Goal: Task Accomplishment & Management: Manage account settings

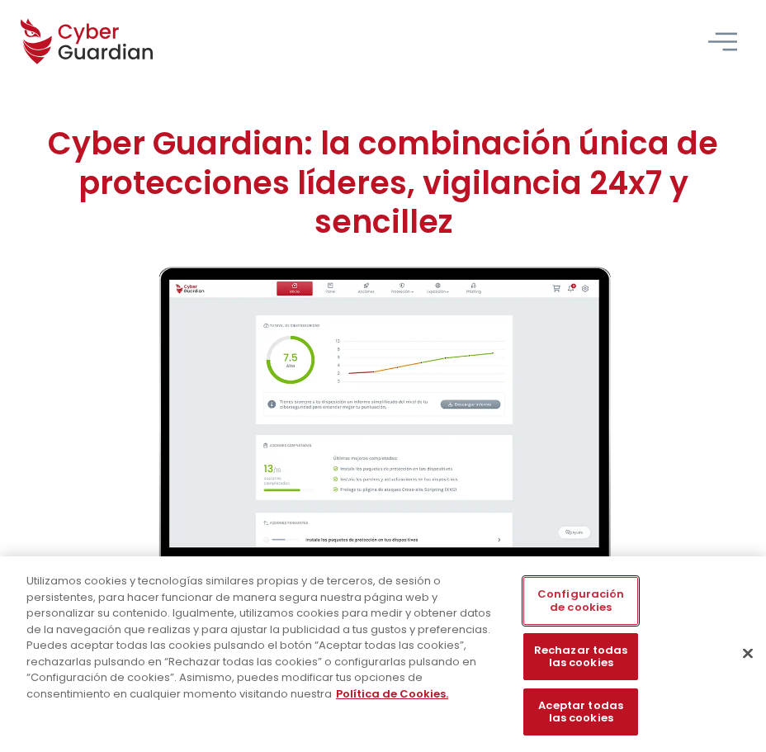
click at [595, 600] on button "Configuración de cookies" at bounding box center [581, 600] width 115 height 47
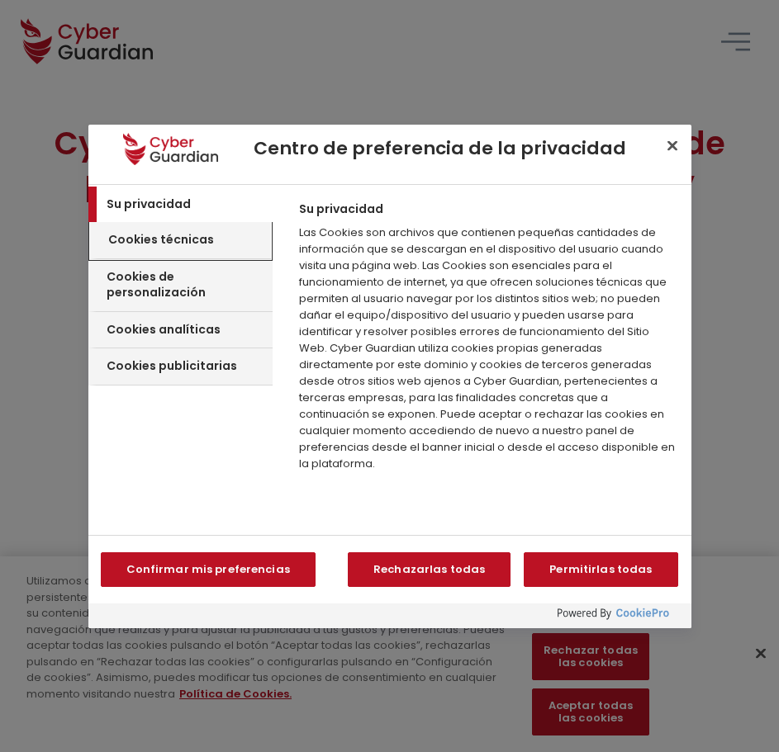
click at [180, 242] on h3 "Cookies técnicas" at bounding box center [161, 240] width 106 height 17
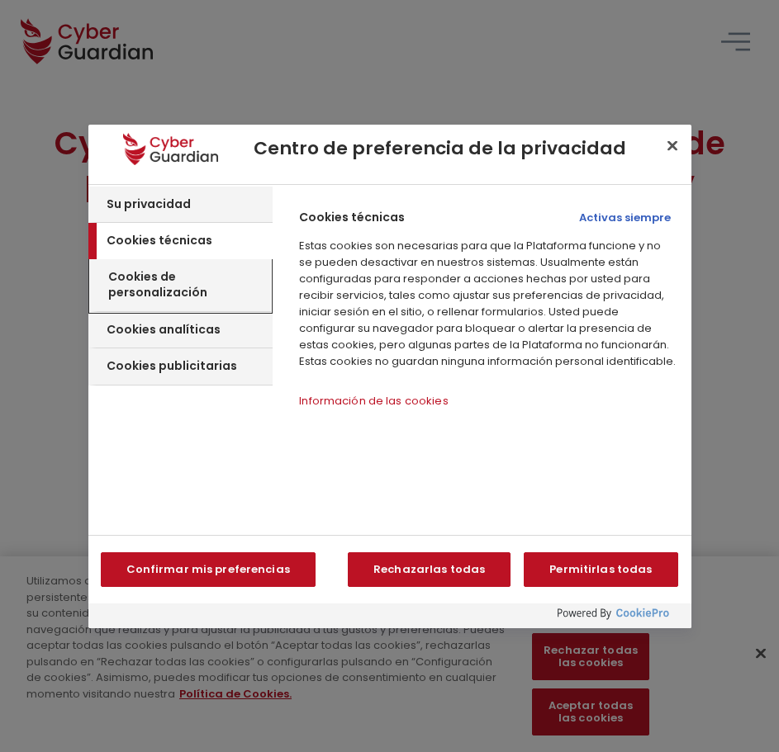
click at [171, 277] on h3 "Cookies de personalización" at bounding box center [187, 285] width 159 height 32
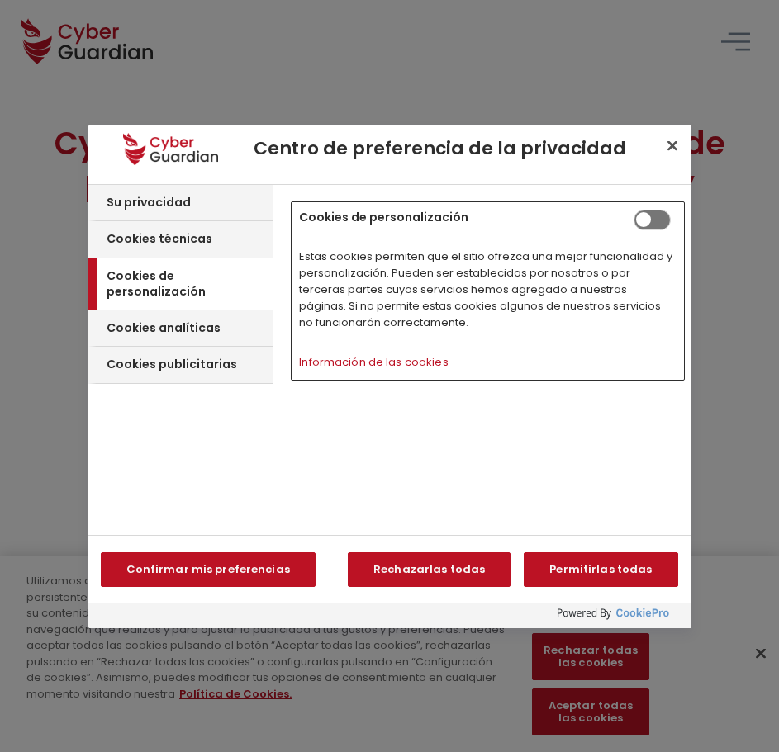
click at [657, 220] on span "Centro de preferencia de la privacidad" at bounding box center [651, 220] width 37 height 21
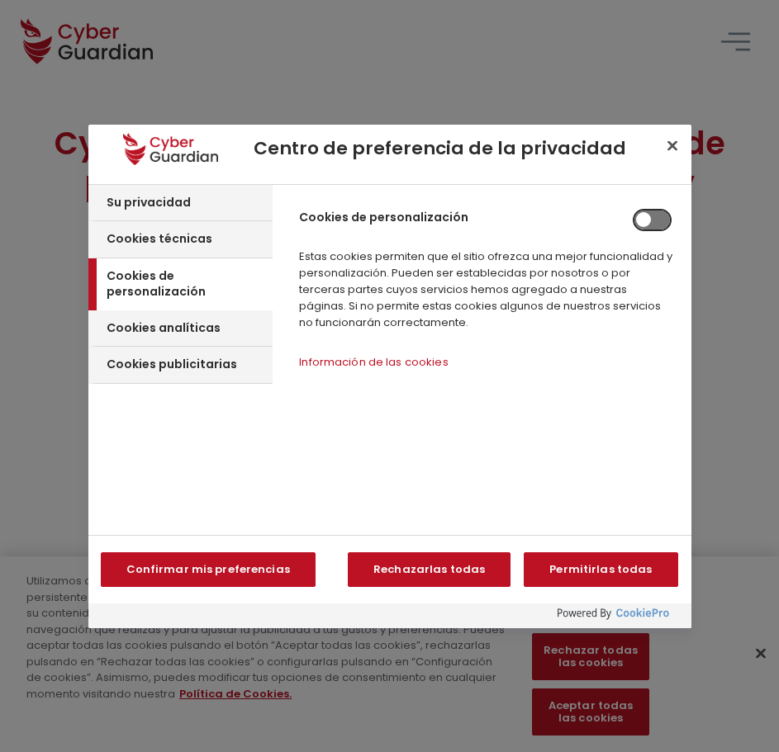
click at [633, 210] on input "Cookies de personalización" at bounding box center [633, 210] width 0 height 0
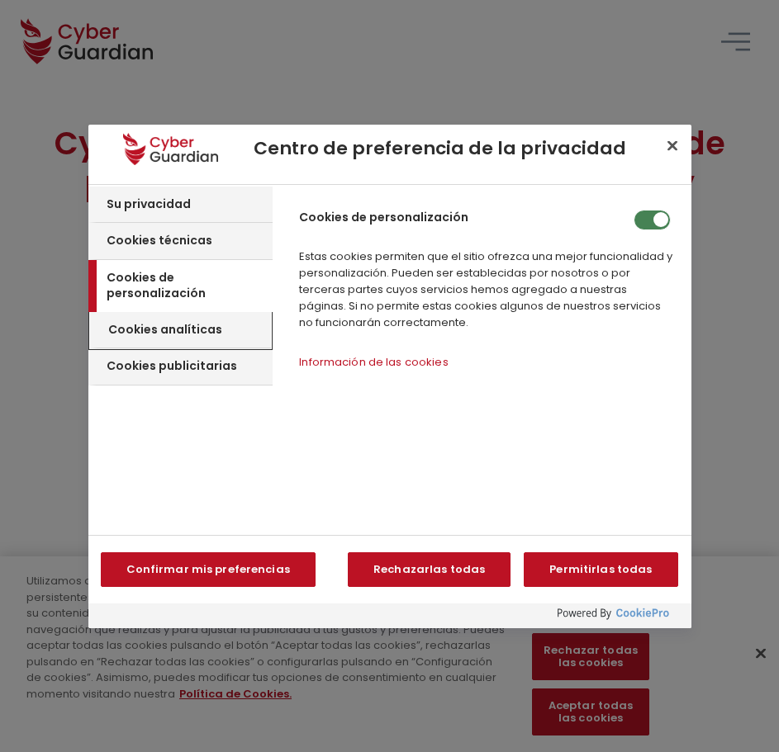
click at [183, 322] on h3 "Cookies analíticas" at bounding box center [165, 330] width 114 height 17
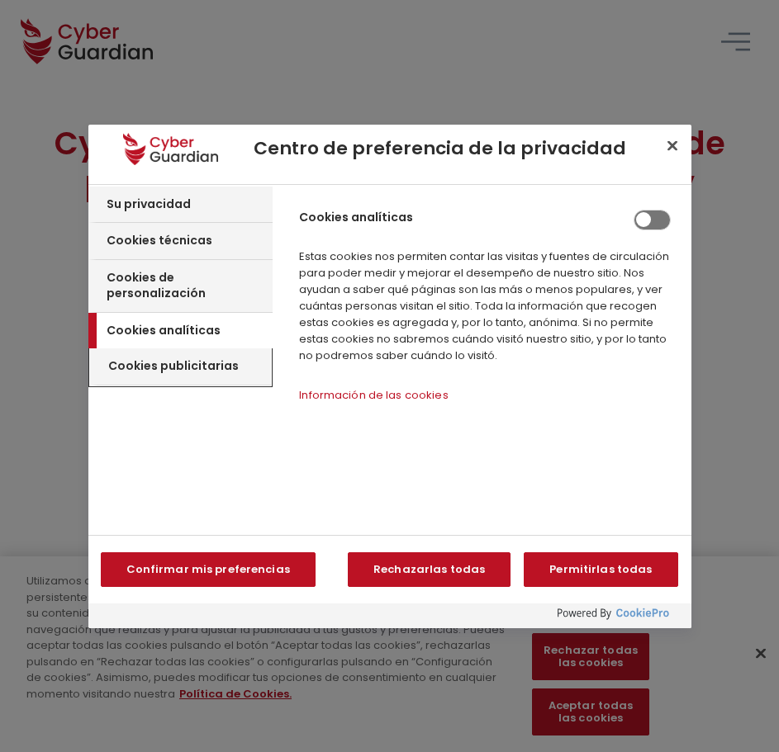
click at [186, 358] on h3 "Cookies publicitarias" at bounding box center [173, 366] width 130 height 17
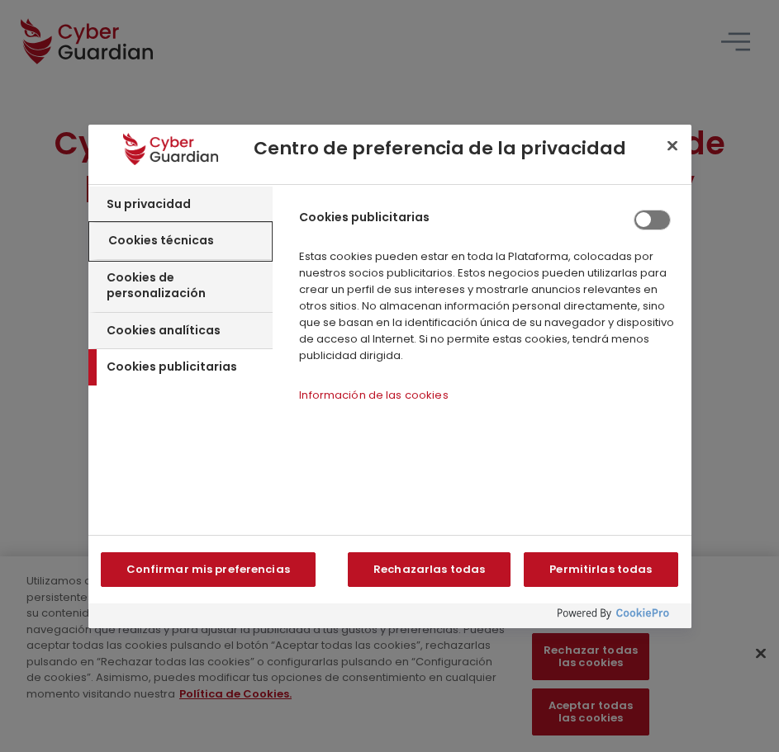
click at [187, 243] on h3 "Cookies técnicas" at bounding box center [161, 241] width 106 height 17
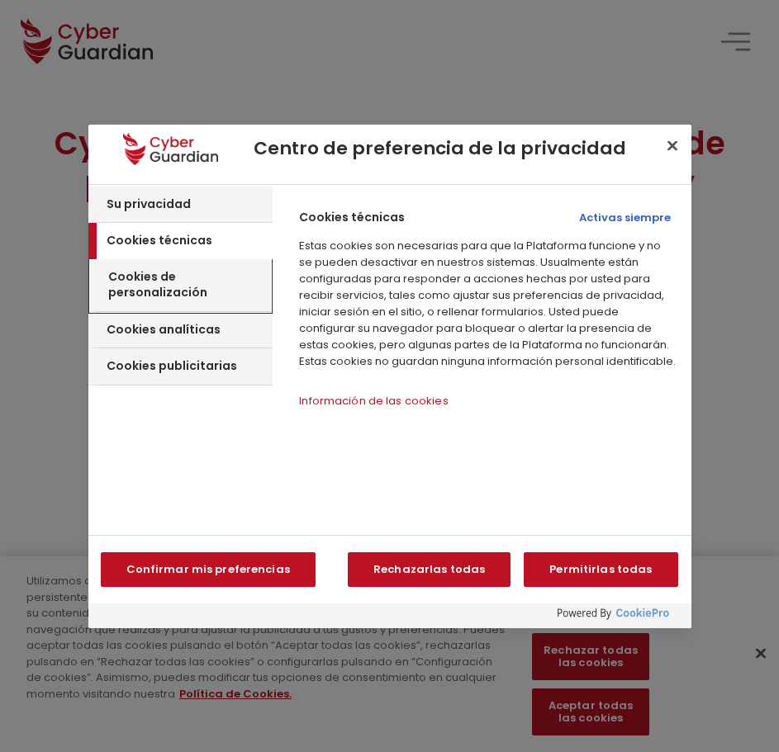
click at [191, 281] on h3 "Cookies de personalización" at bounding box center [187, 285] width 159 height 32
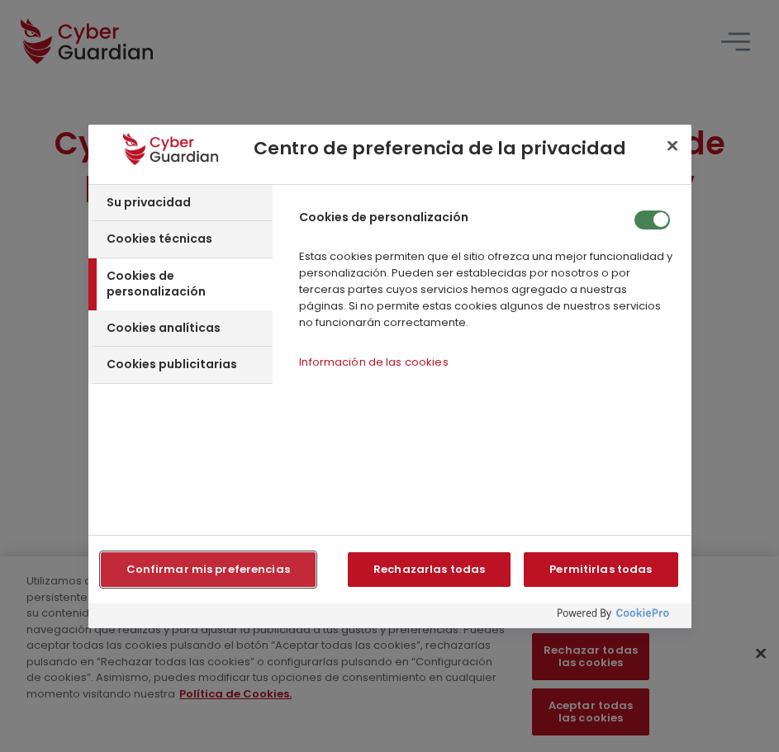
click at [220, 562] on button "Confirmar mis preferencias" at bounding box center [208, 569] width 215 height 35
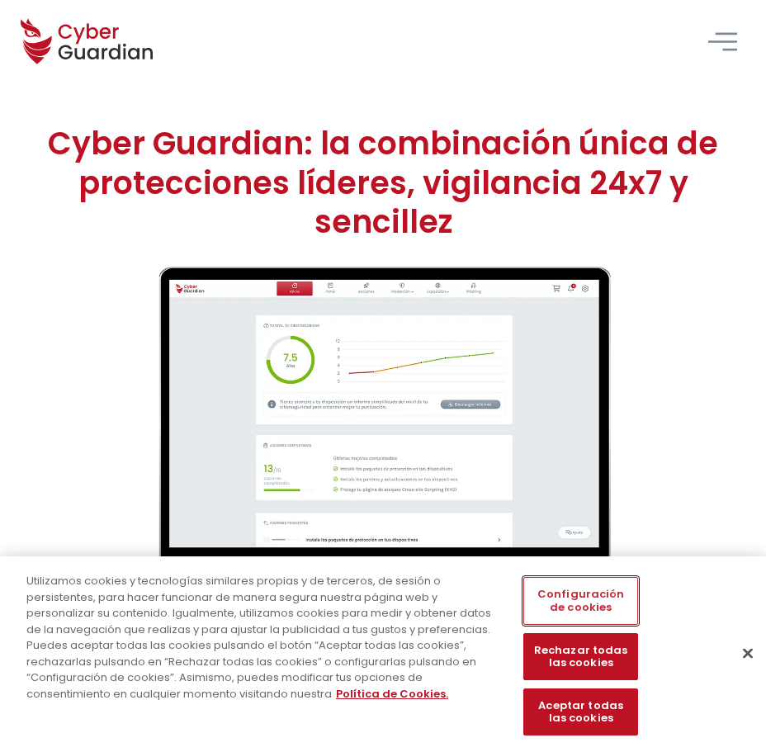
click at [566, 604] on button "Configuración de cookies" at bounding box center [581, 600] width 115 height 47
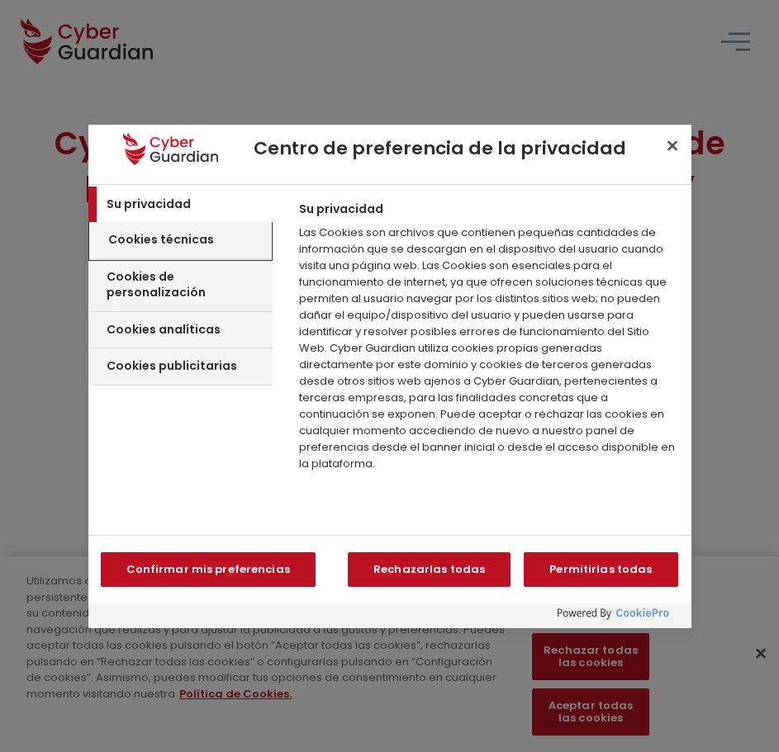
click at [159, 236] on h3 "Cookies técnicas" at bounding box center [161, 240] width 106 height 17
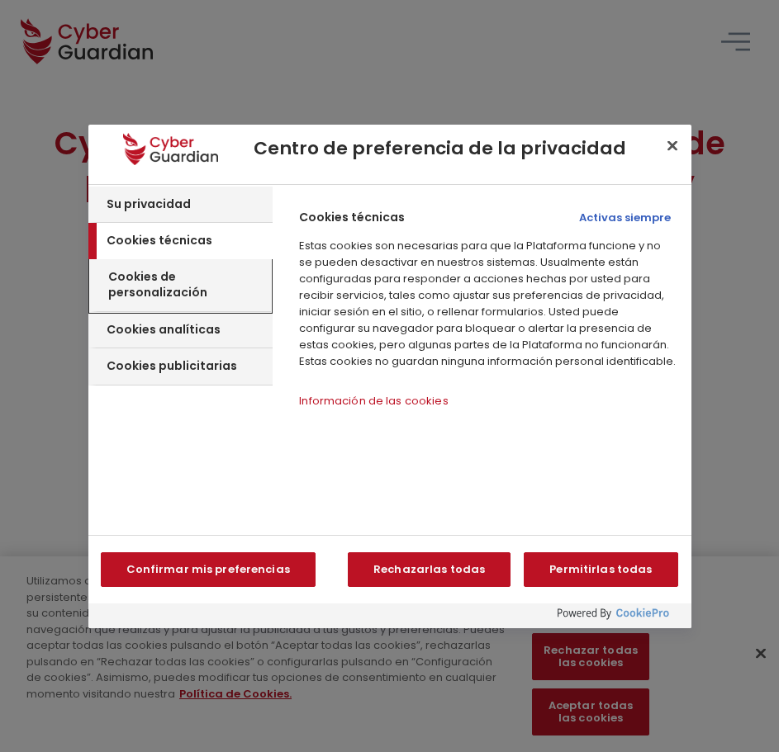
click at [168, 280] on h3 "Cookies de personalización" at bounding box center [187, 285] width 159 height 32
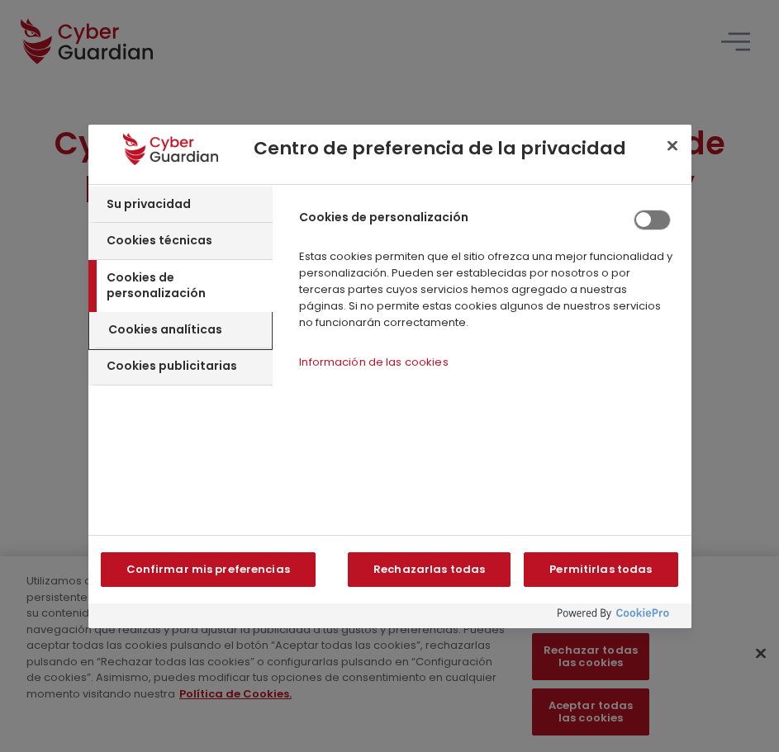
click at [173, 320] on div "Cookies analíticas" at bounding box center [181, 330] width 182 height 37
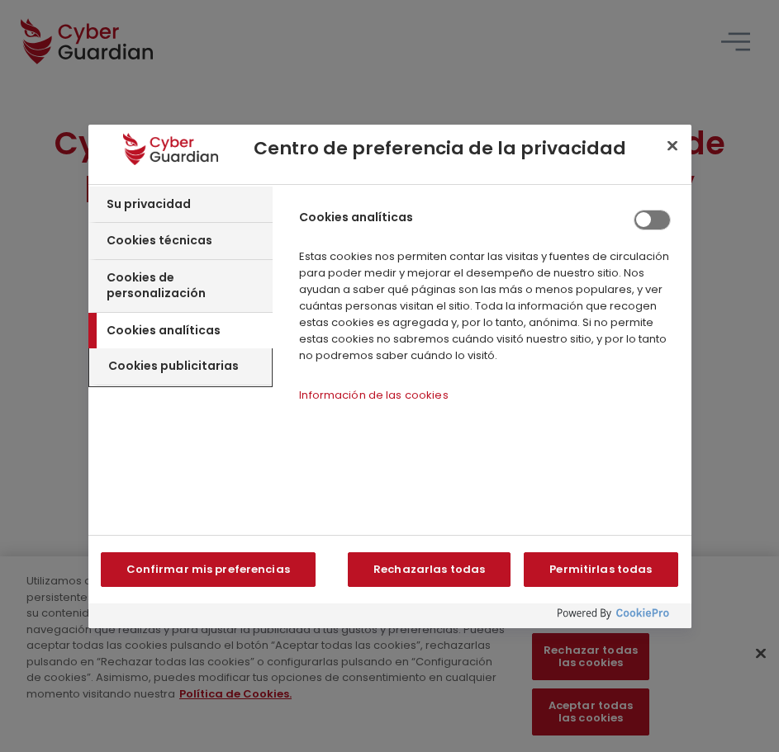
click at [203, 358] on h3 "Cookies publicitarias" at bounding box center [173, 366] width 130 height 17
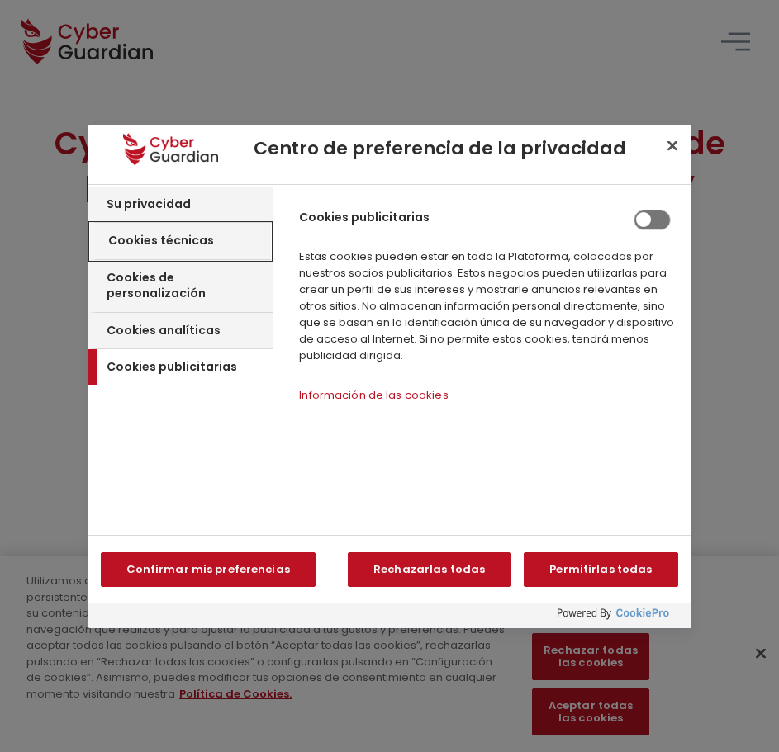
click at [183, 239] on h3 "Cookies técnicas" at bounding box center [161, 241] width 106 height 17
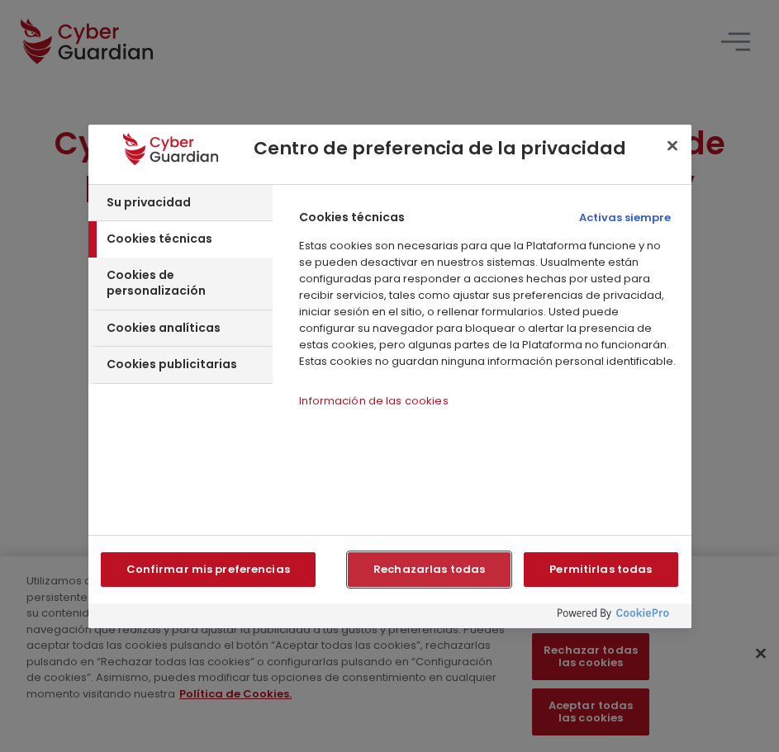
click at [429, 566] on button "Rechazarlas todas" at bounding box center [429, 569] width 163 height 35
